Goal: Book appointment/travel/reservation

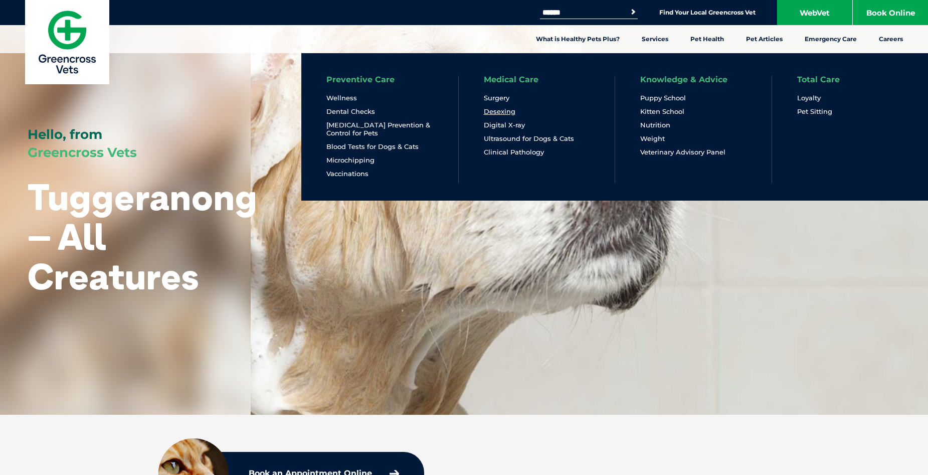
click at [504, 113] on link "Desexing" at bounding box center [500, 111] width 32 height 9
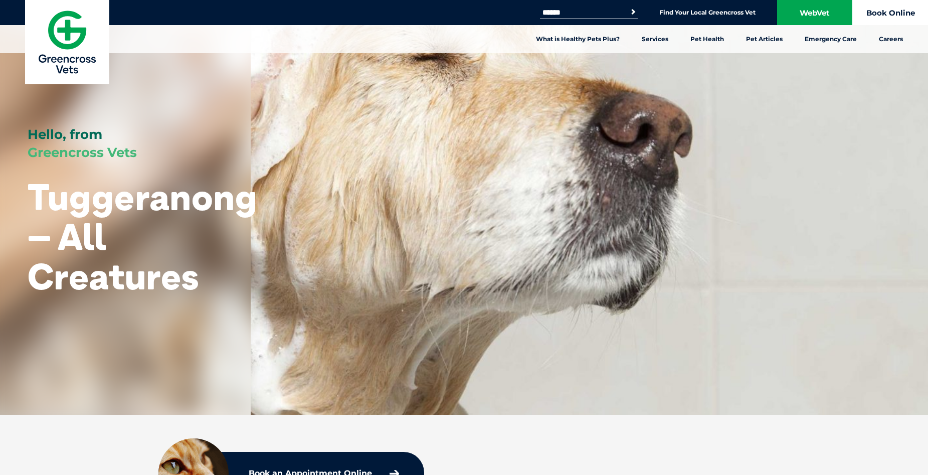
click at [900, 14] on link "Book Online" at bounding box center [890, 12] width 75 height 25
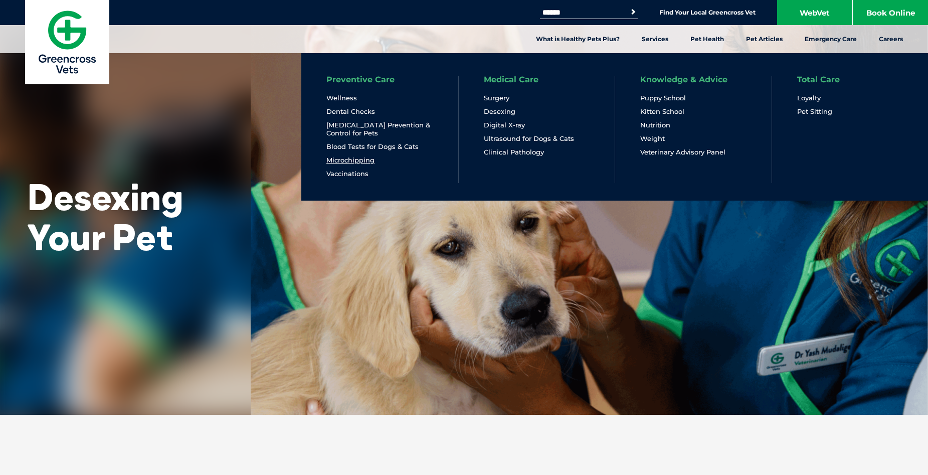
click at [336, 159] on link "Microchipping" at bounding box center [351, 160] width 48 height 9
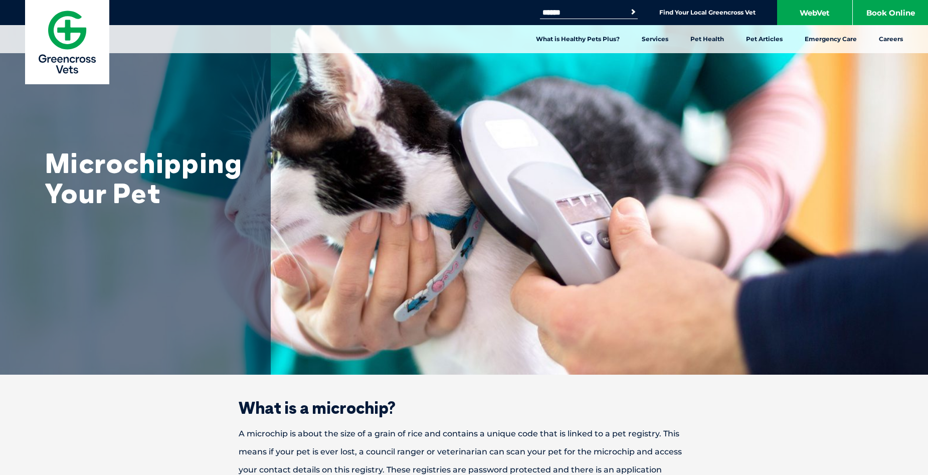
click at [548, 13] on input "Search for:" at bounding box center [582, 13] width 85 height 8
click at [645, 72] on div "Microchipping Your Pet" at bounding box center [464, 187] width 928 height 375
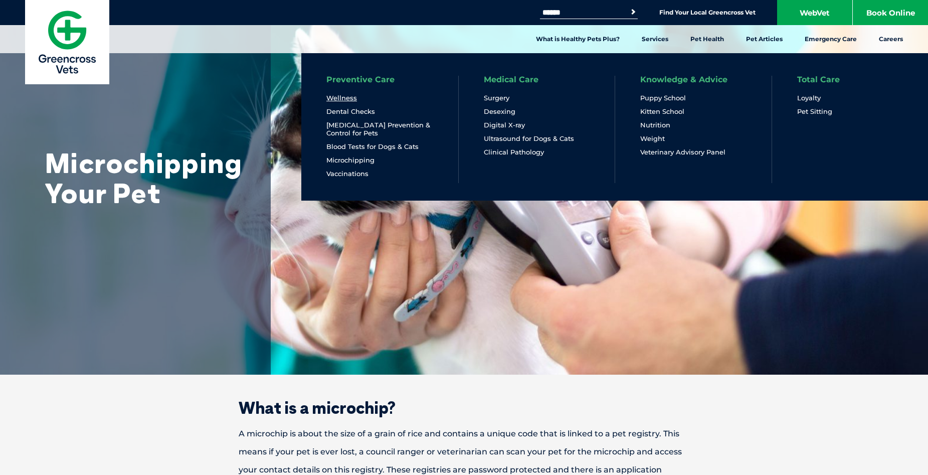
click at [350, 98] on link "Wellness" at bounding box center [342, 98] width 31 height 9
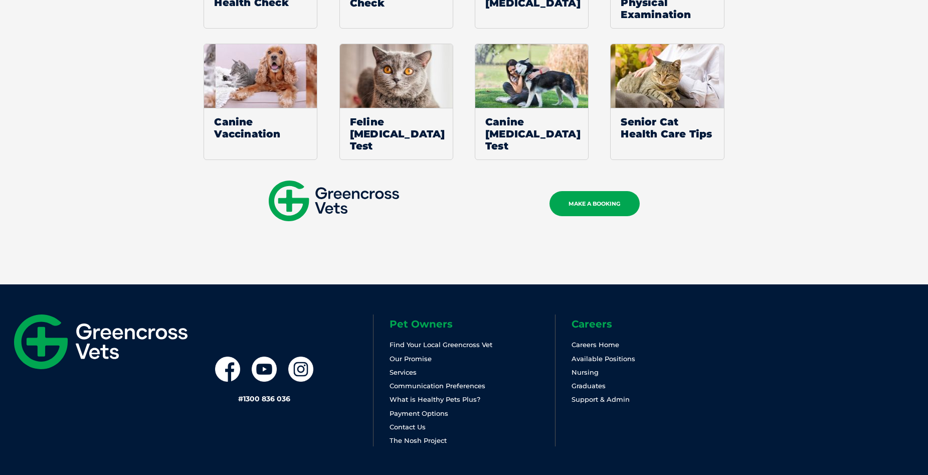
scroll to position [1412, 0]
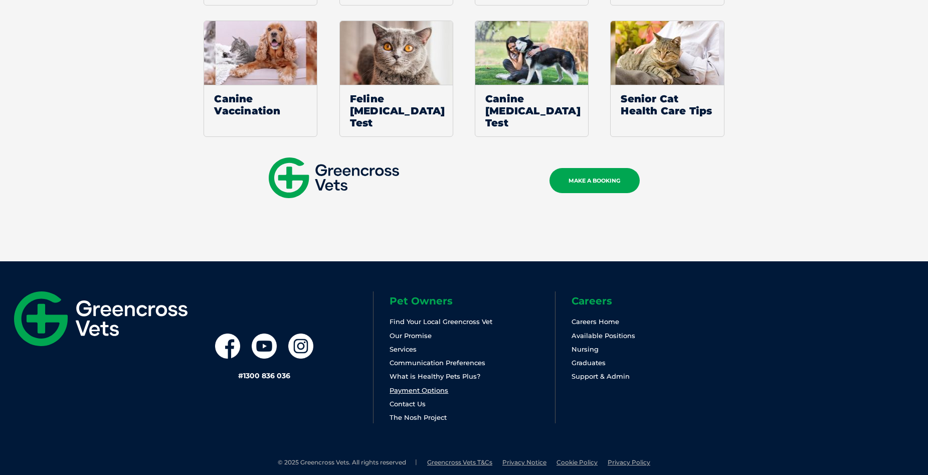
click at [431, 386] on link "Payment Options" at bounding box center [419, 390] width 59 height 8
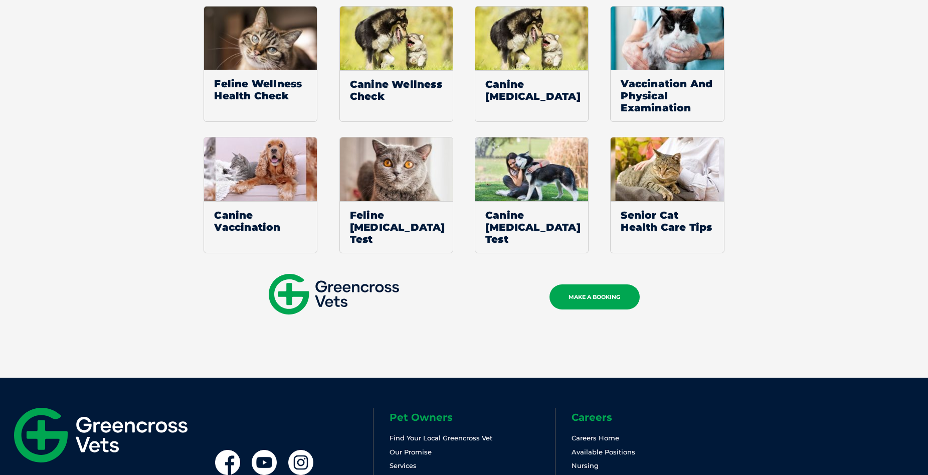
scroll to position [1162, 0]
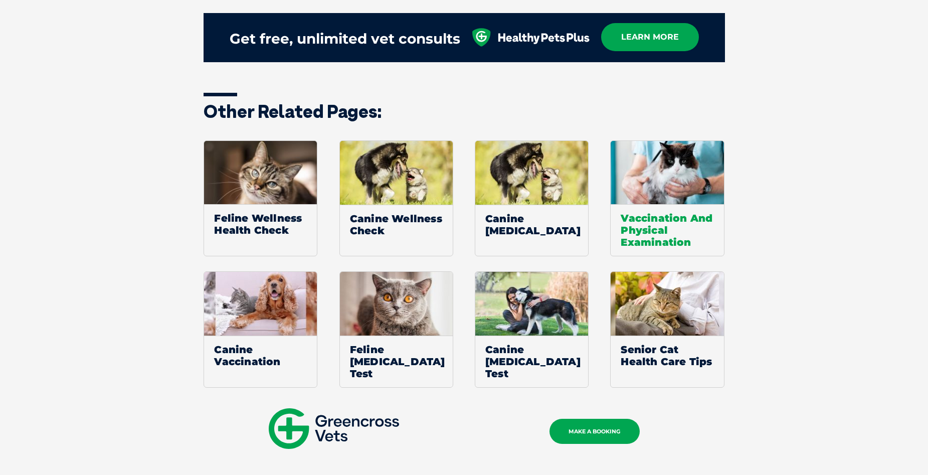
click at [652, 187] on img at bounding box center [667, 173] width 113 height 64
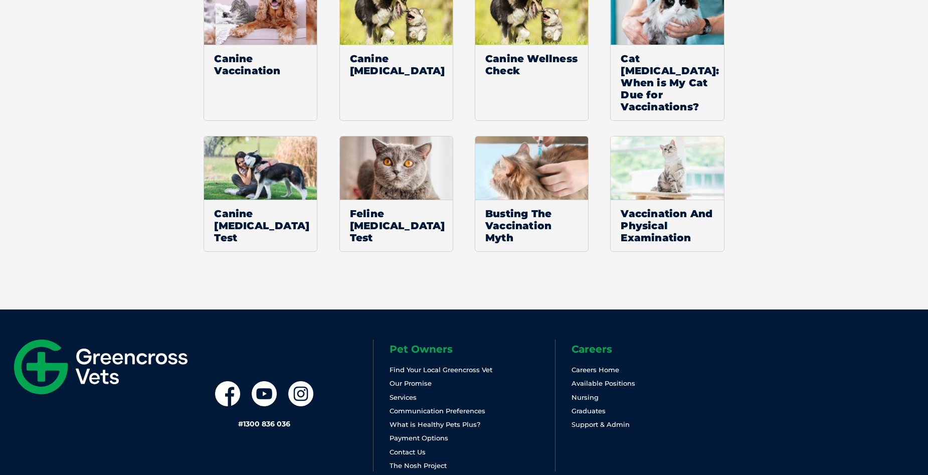
scroll to position [919, 0]
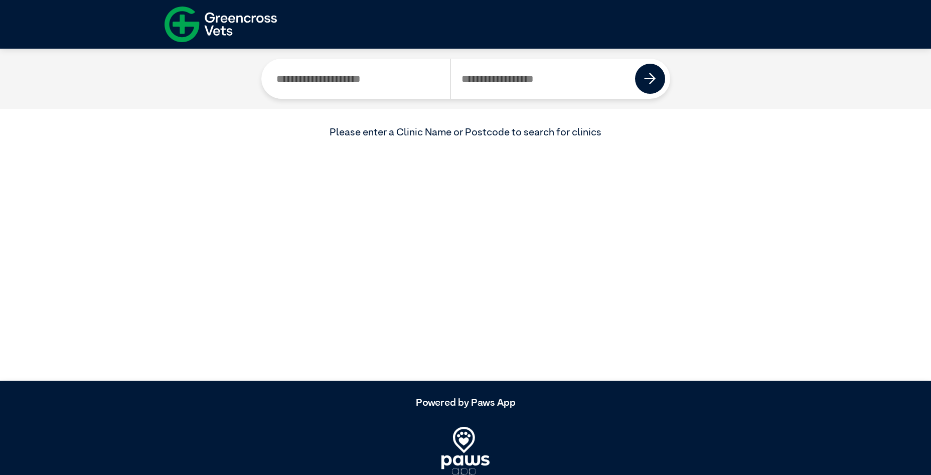
click at [298, 80] on input "Search by Clinic Name" at bounding box center [358, 79] width 185 height 40
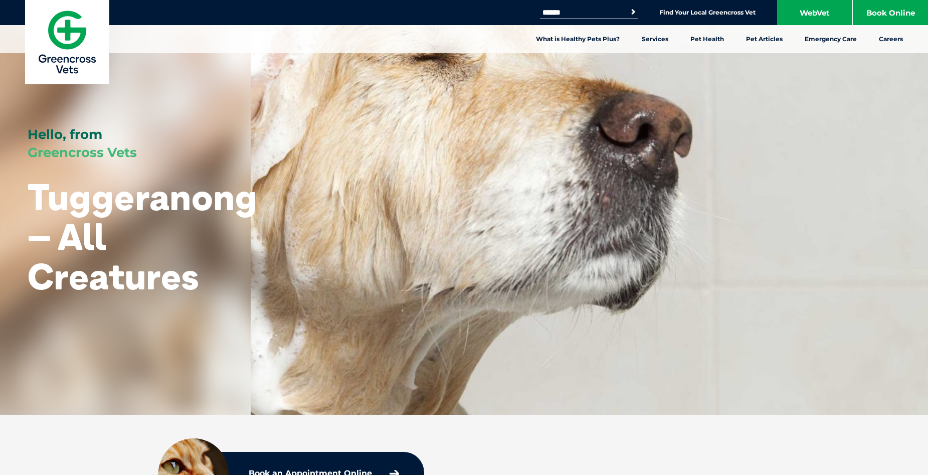
click at [552, 12] on input "Search for:" at bounding box center [582, 13] width 85 height 8
type input "****"
click at [686, 10] on link "Find Your Local Greencross Vet" at bounding box center [708, 13] width 96 height 8
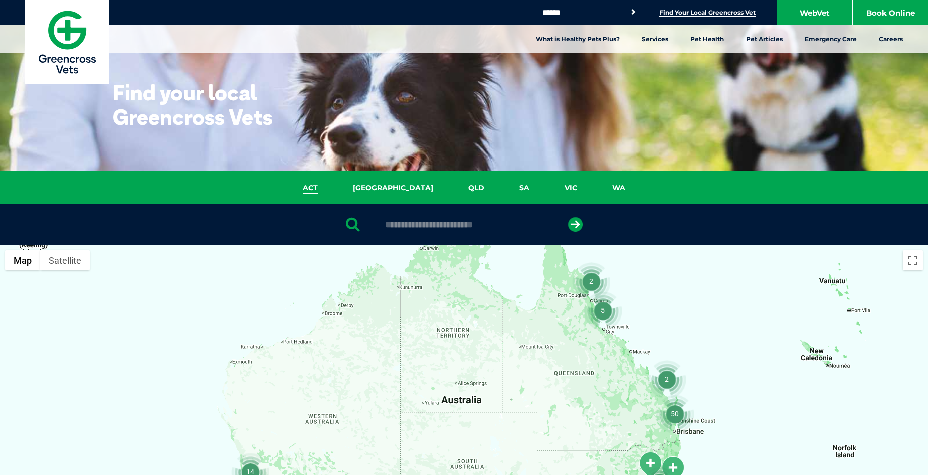
click at [336, 189] on link "ACT" at bounding box center [310, 188] width 50 height 12
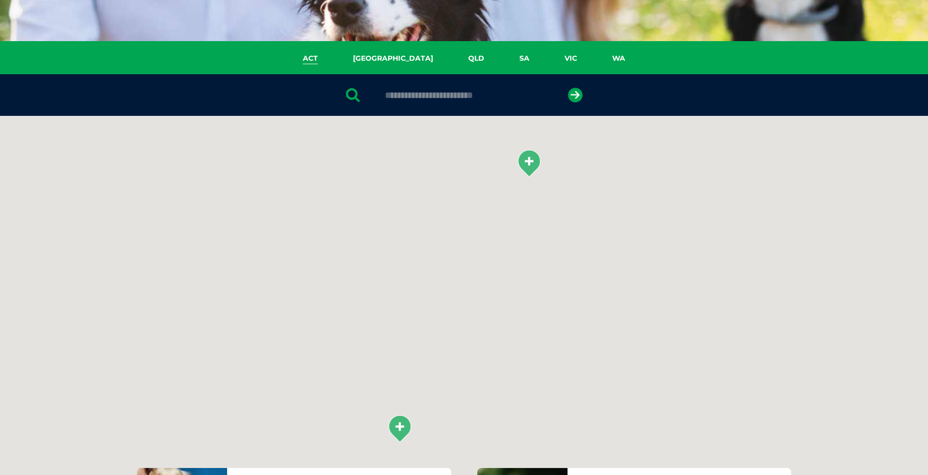
scroll to position [230, 0]
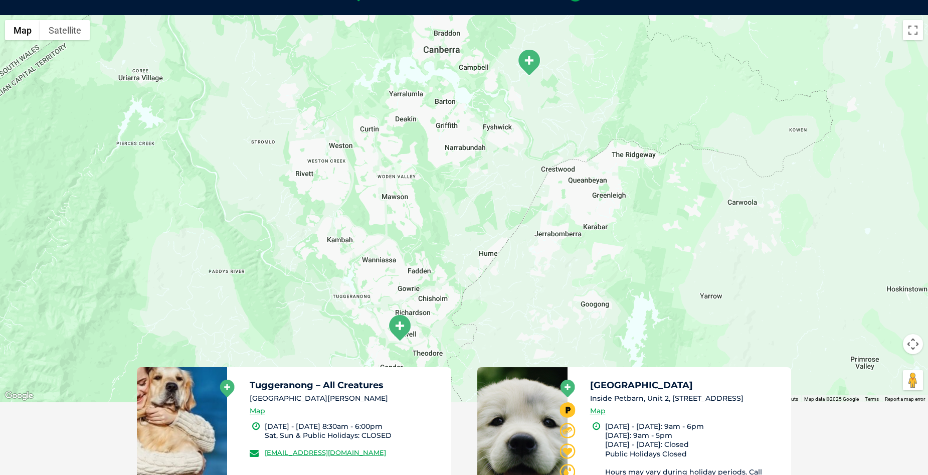
click at [398, 320] on img "Tuggeranong – All Creatures" at bounding box center [399, 328] width 25 height 28
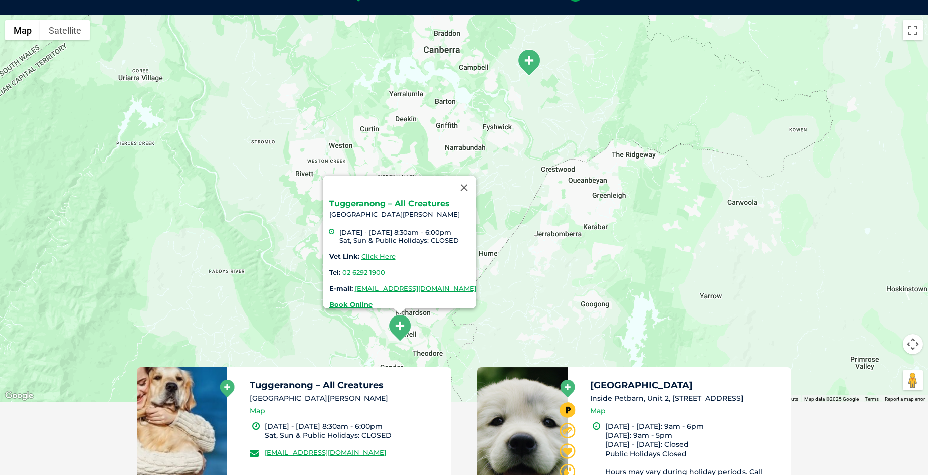
click at [394, 199] on link "Tuggeranong – All Creatures" at bounding box center [389, 204] width 120 height 10
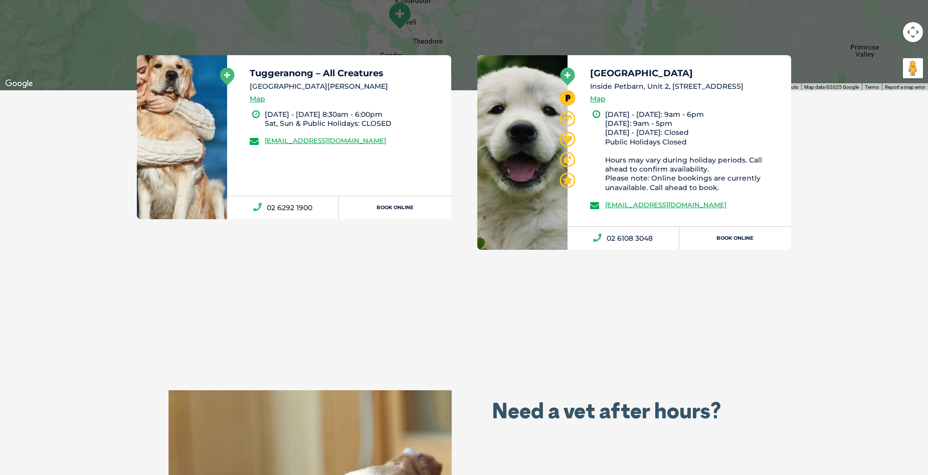
scroll to position [816, 0]
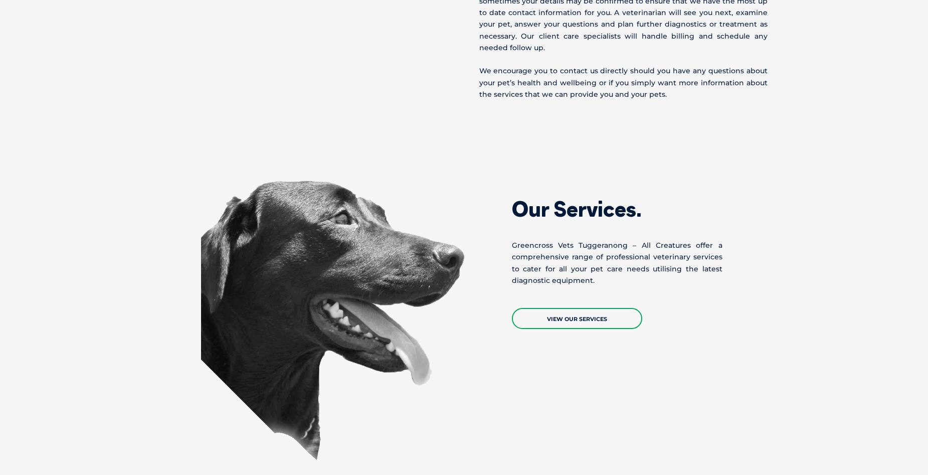
scroll to position [752, 0]
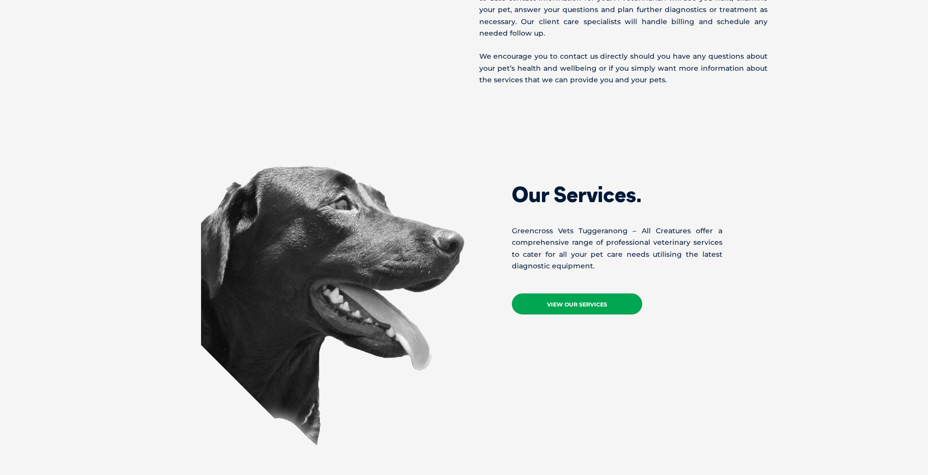
click at [550, 300] on link "View Our Services" at bounding box center [577, 303] width 130 height 21
